Goal: Transaction & Acquisition: Purchase product/service

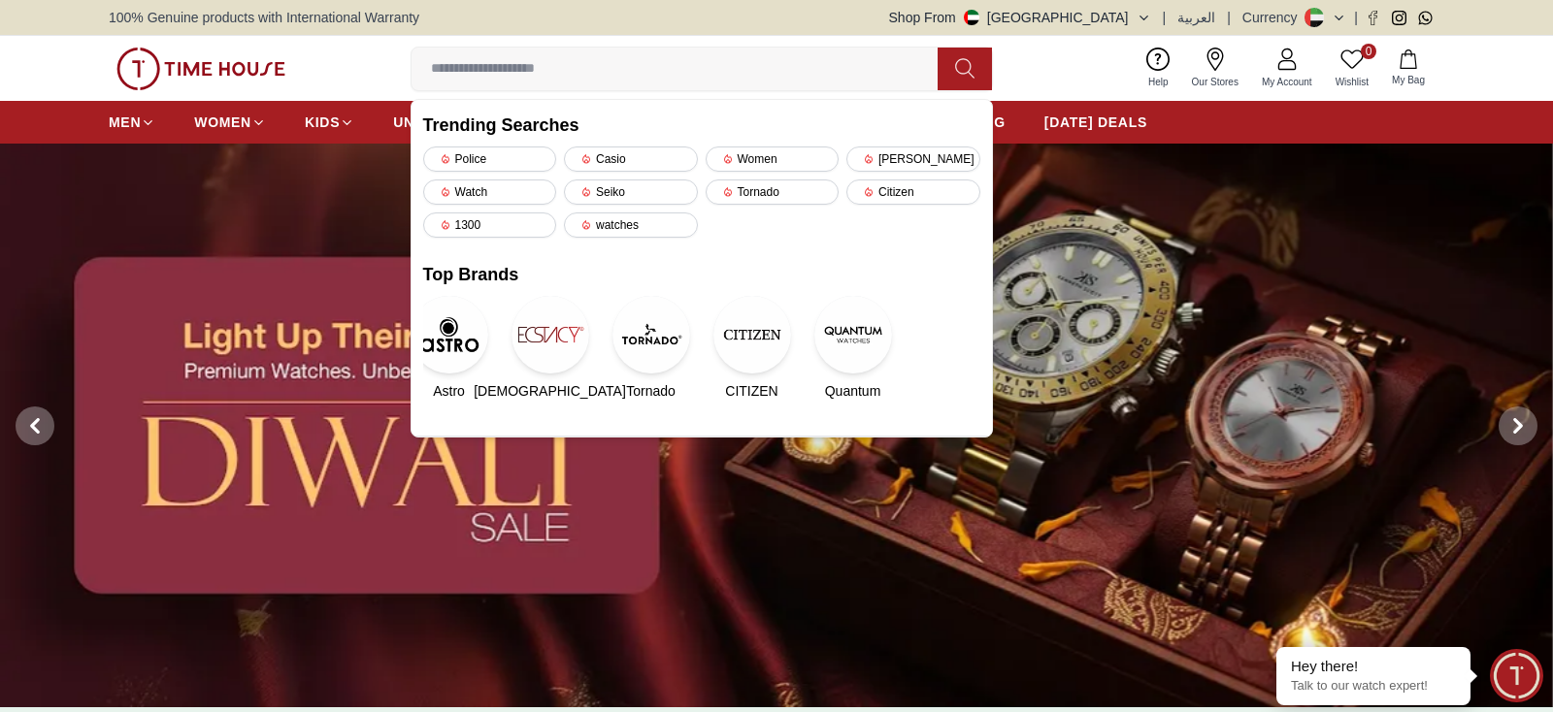
click at [687, 534] on img at bounding box center [776, 426] width 1553 height 564
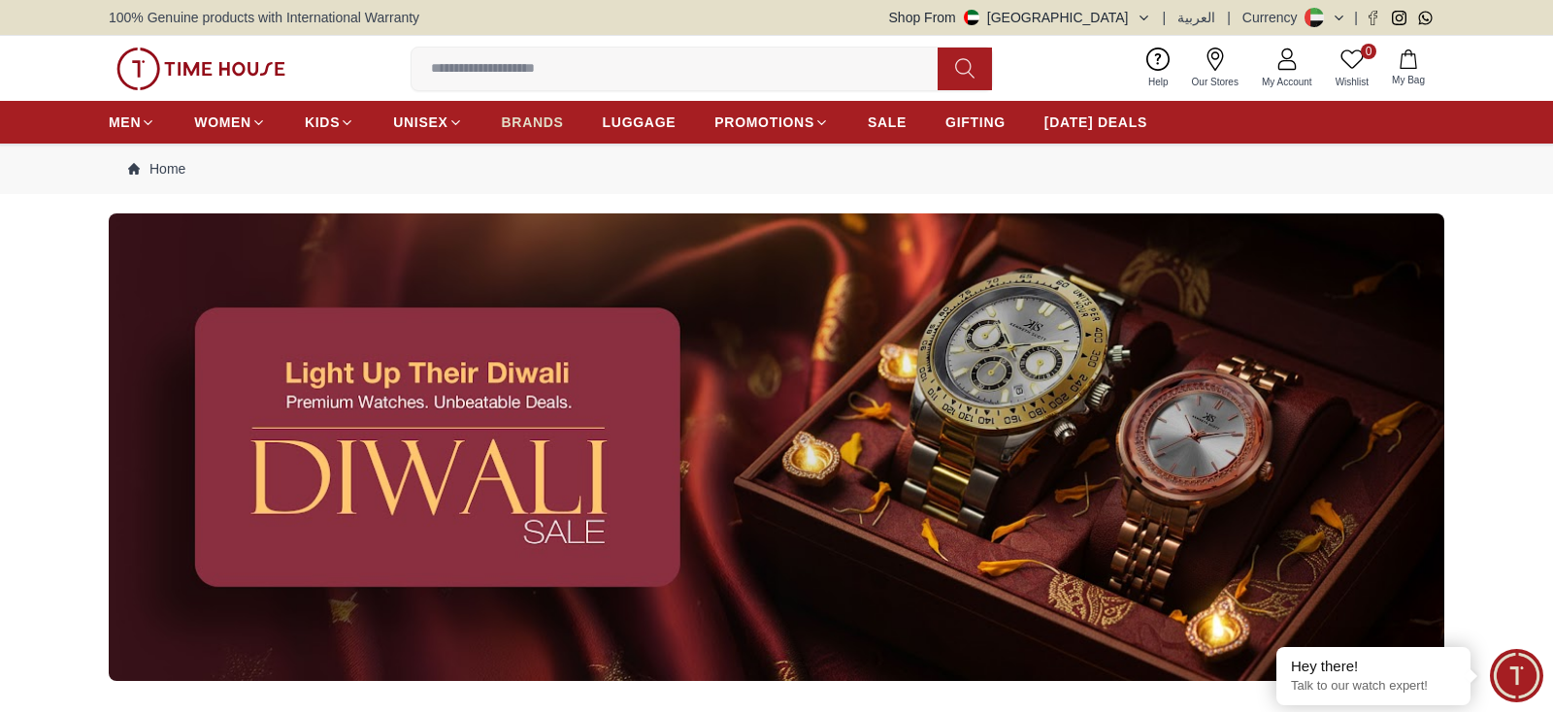
click at [543, 120] on span "BRANDS" at bounding box center [533, 122] width 62 height 19
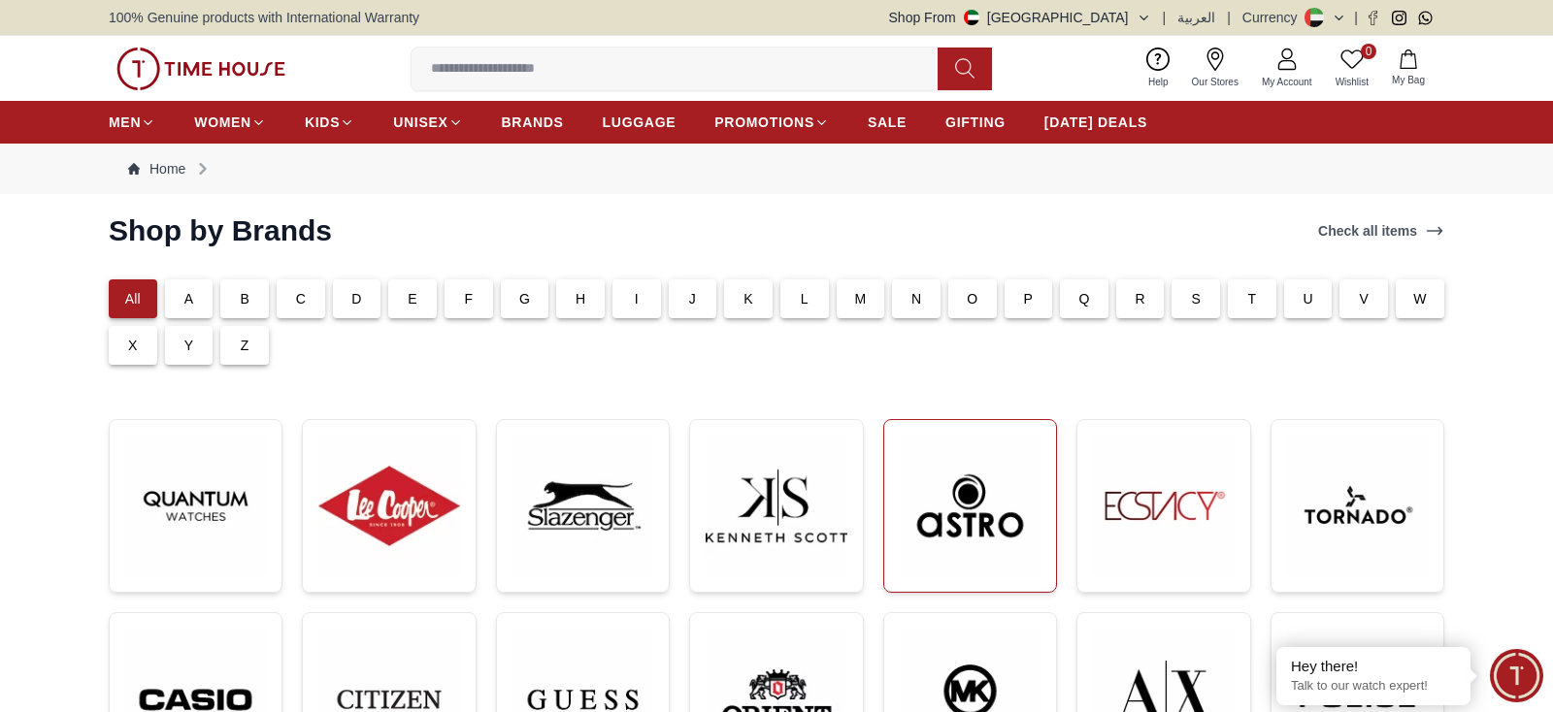
scroll to position [403, 0]
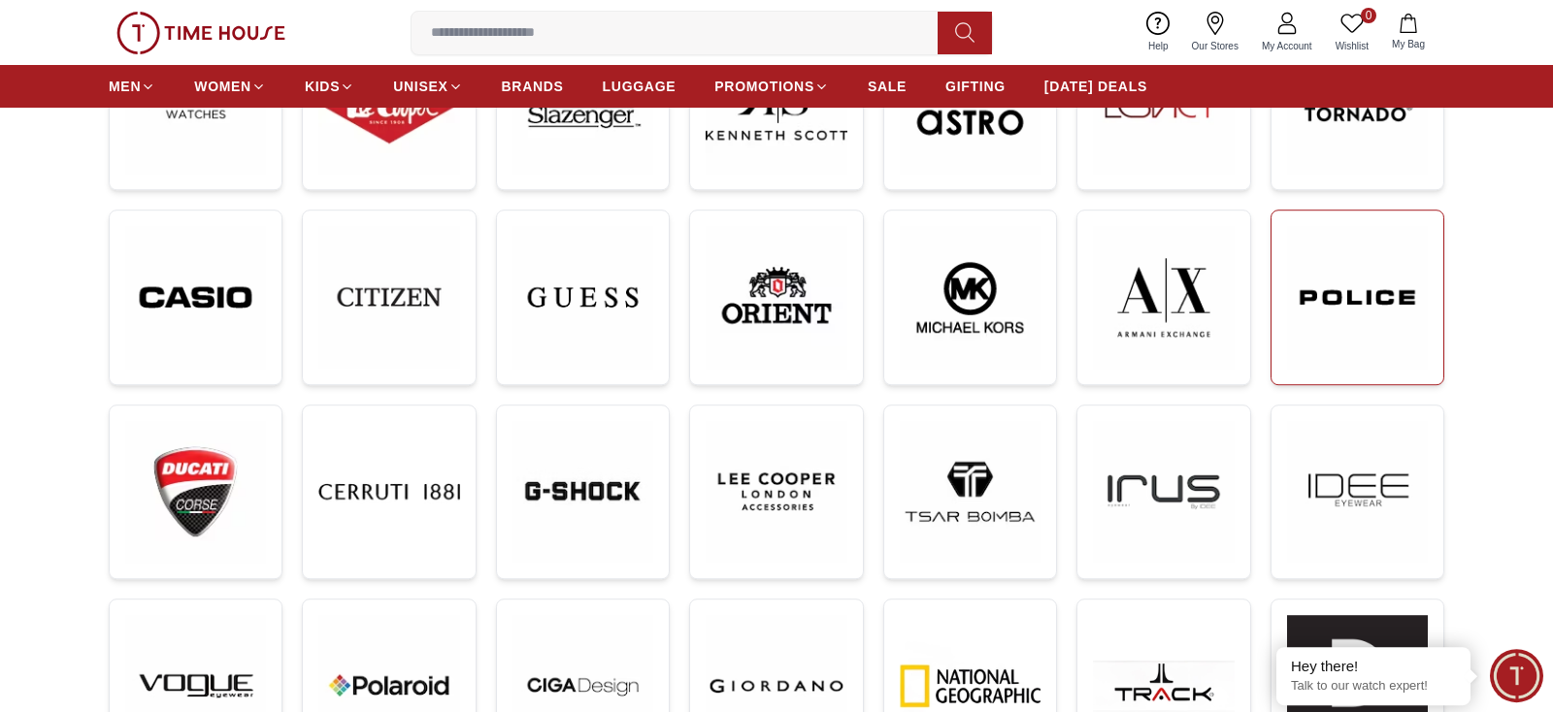
click at [1303, 309] on img at bounding box center [1357, 297] width 141 height 142
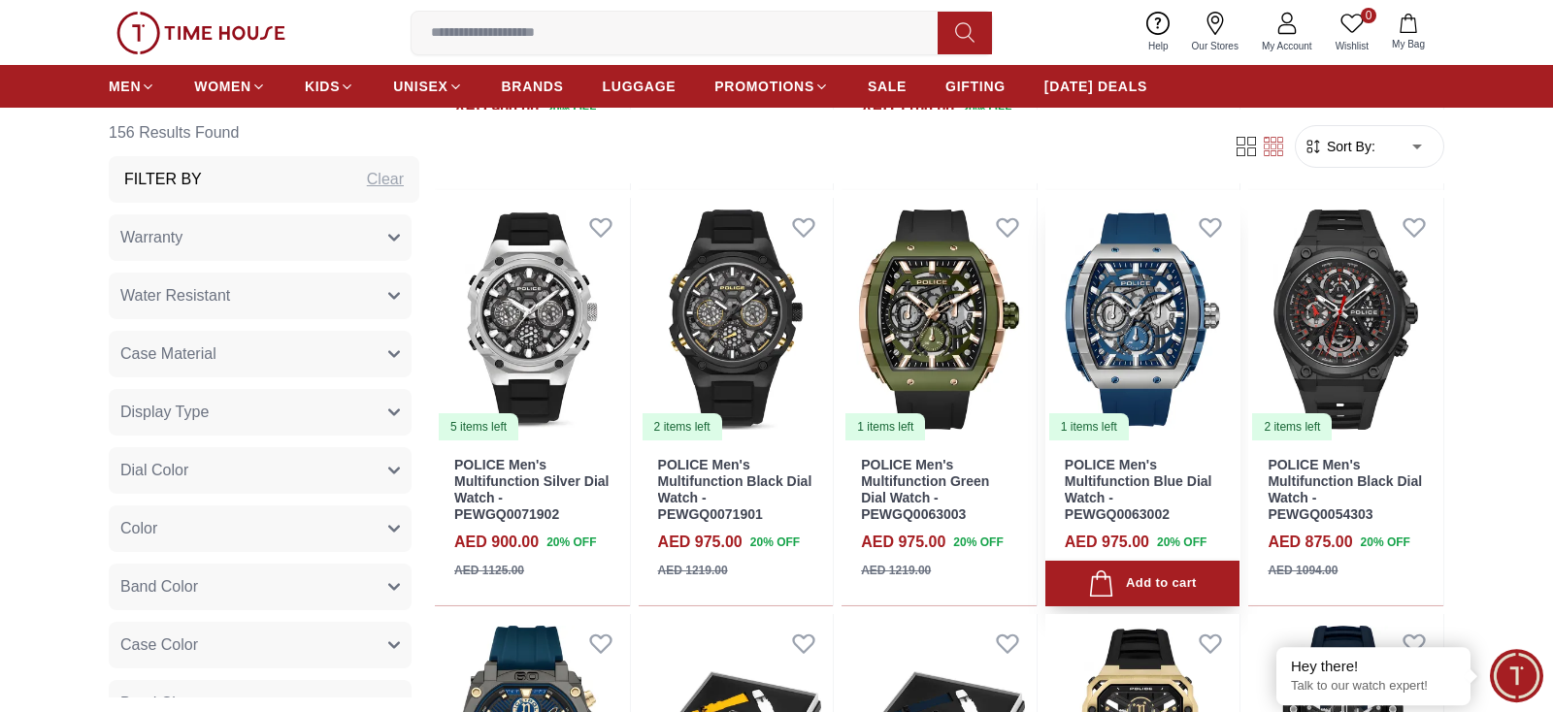
scroll to position [3489, 0]
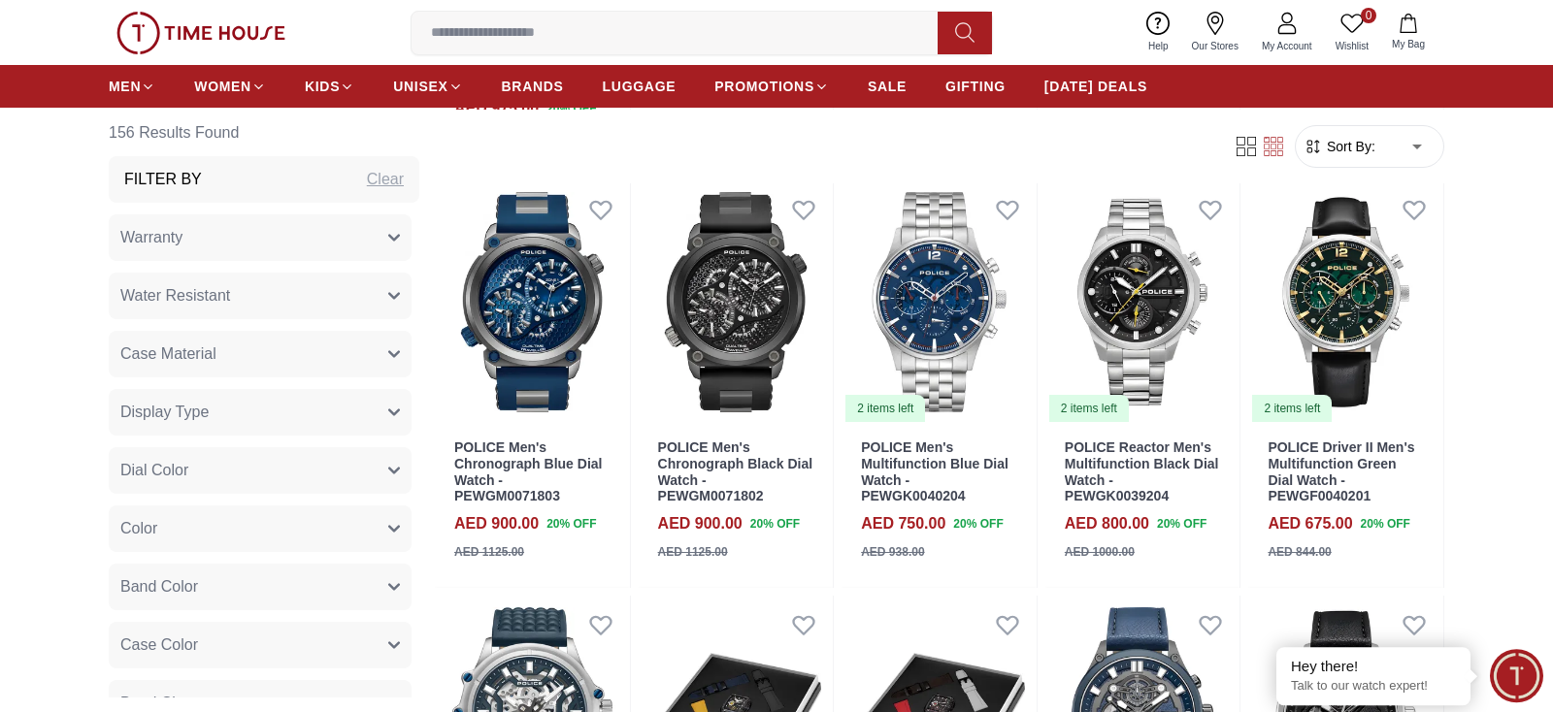
scroll to position [4241, 0]
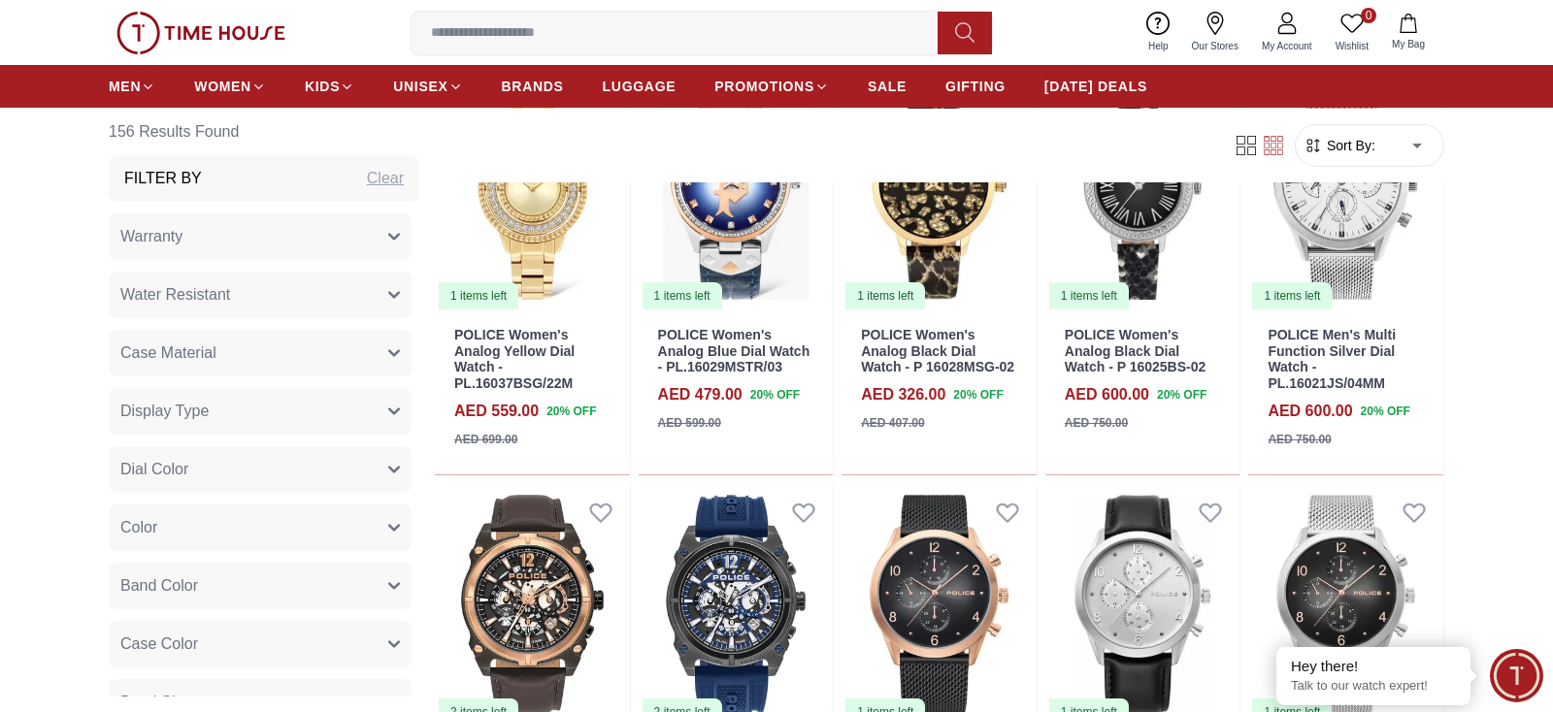
scroll to position [5997, 0]
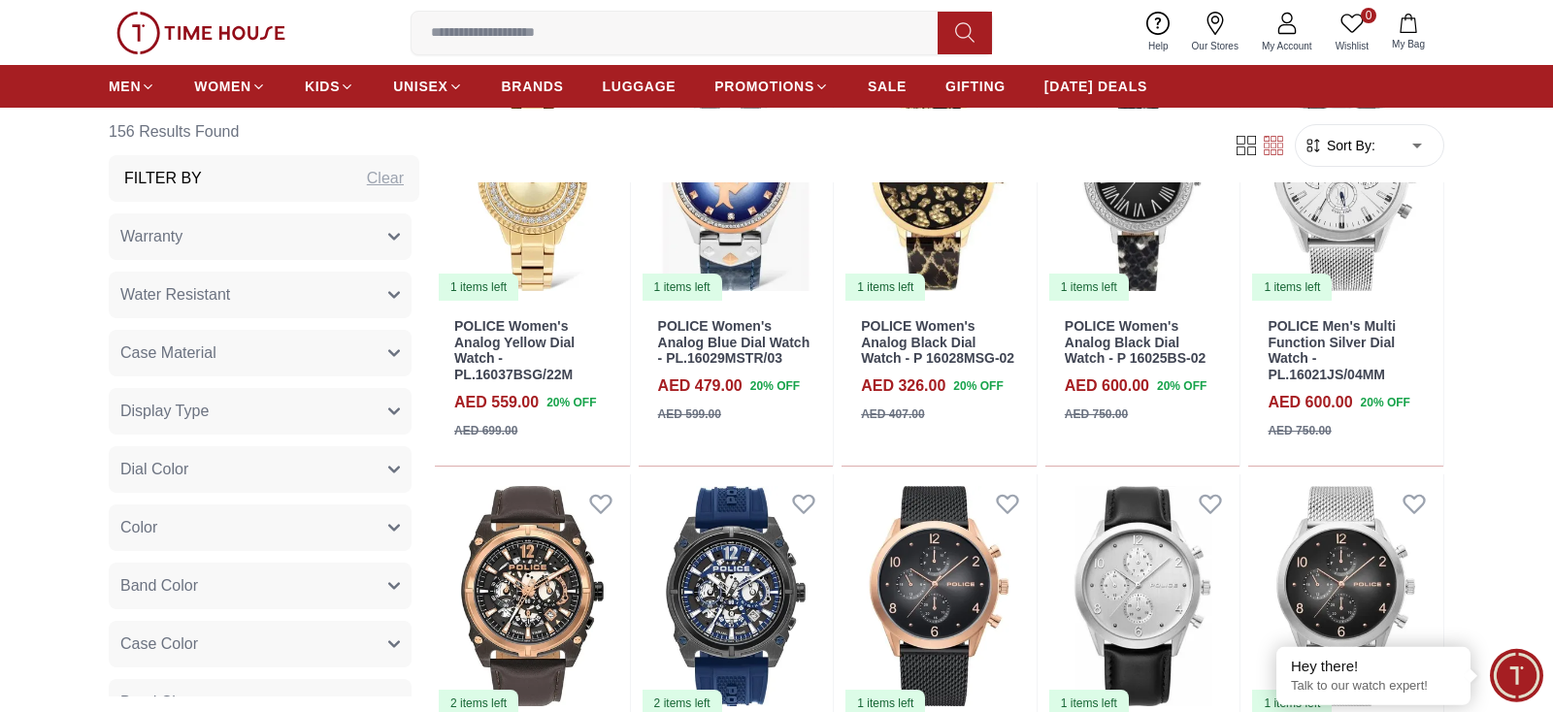
click at [214, 426] on button "Display Type" at bounding box center [260, 411] width 303 height 47
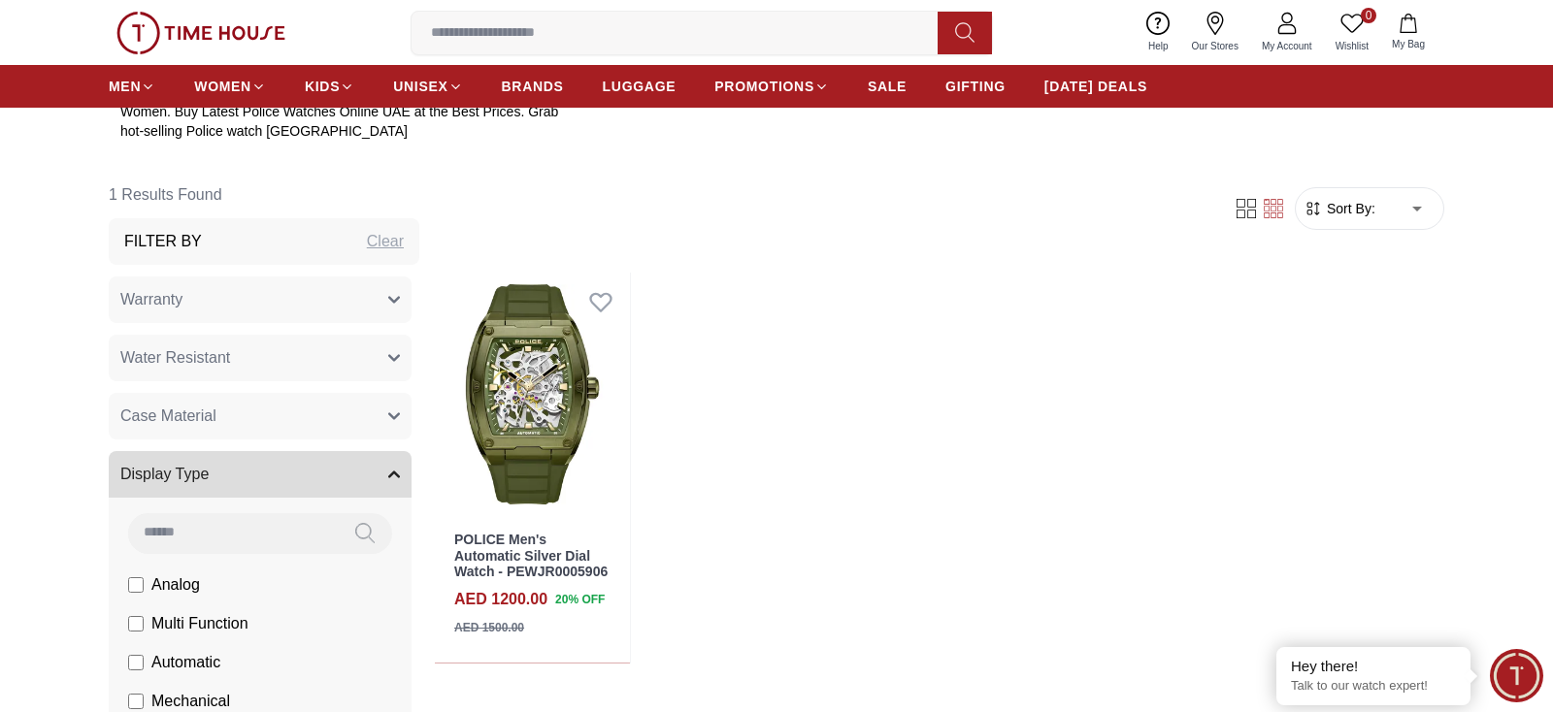
scroll to position [805, 0]
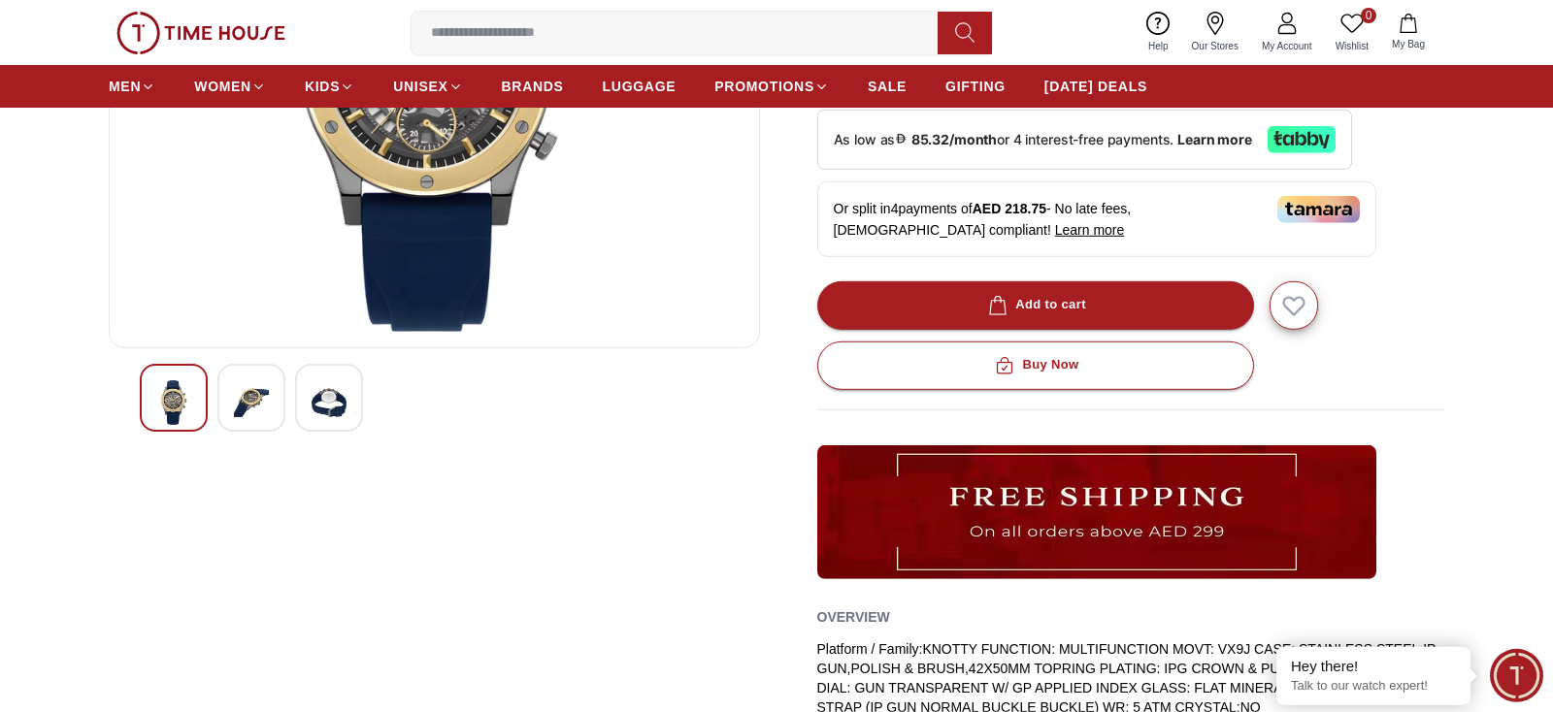
scroll to position [19, 0]
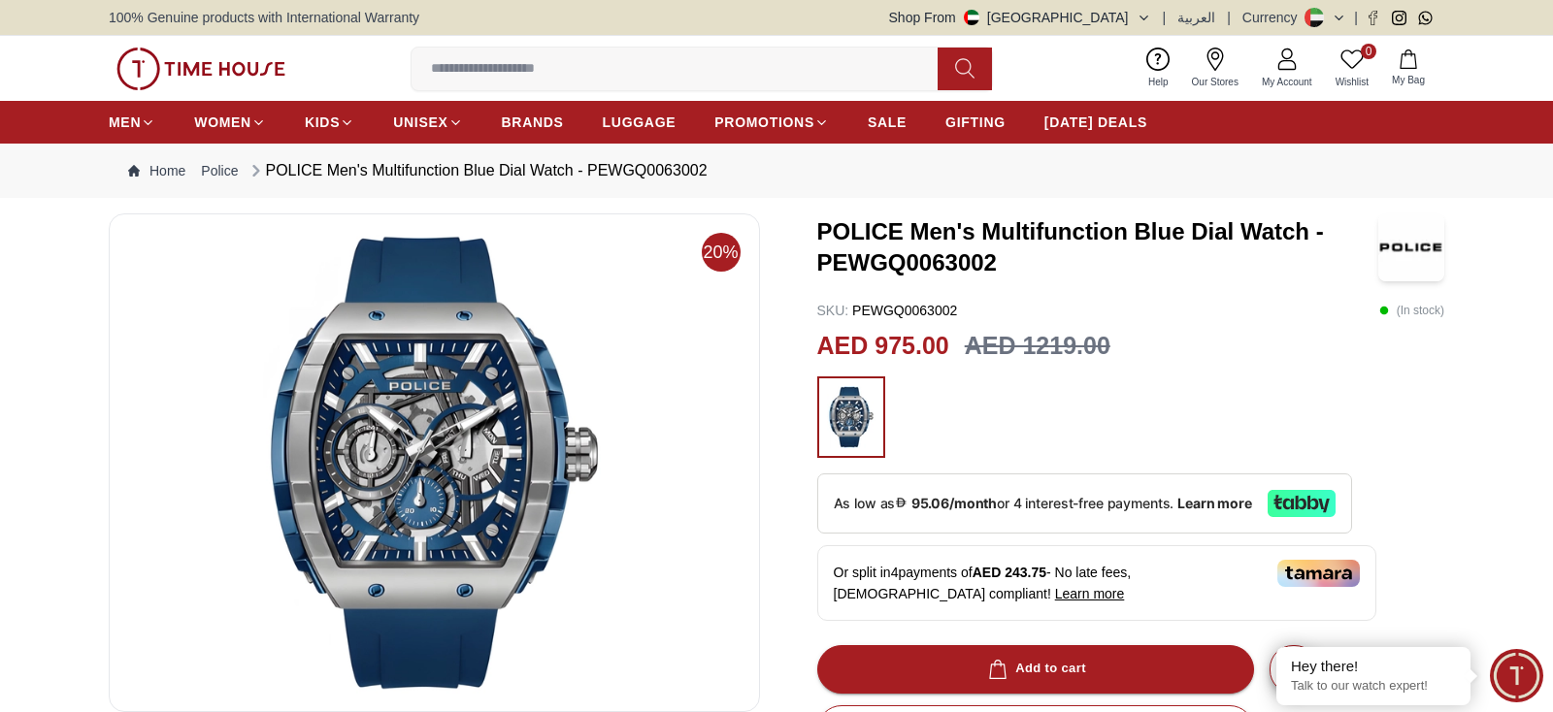
drag, startPoint x: 501, startPoint y: 411, endPoint x: 496, endPoint y: 399, distance: 12.6
